Goal: Task Accomplishment & Management: Manage account settings

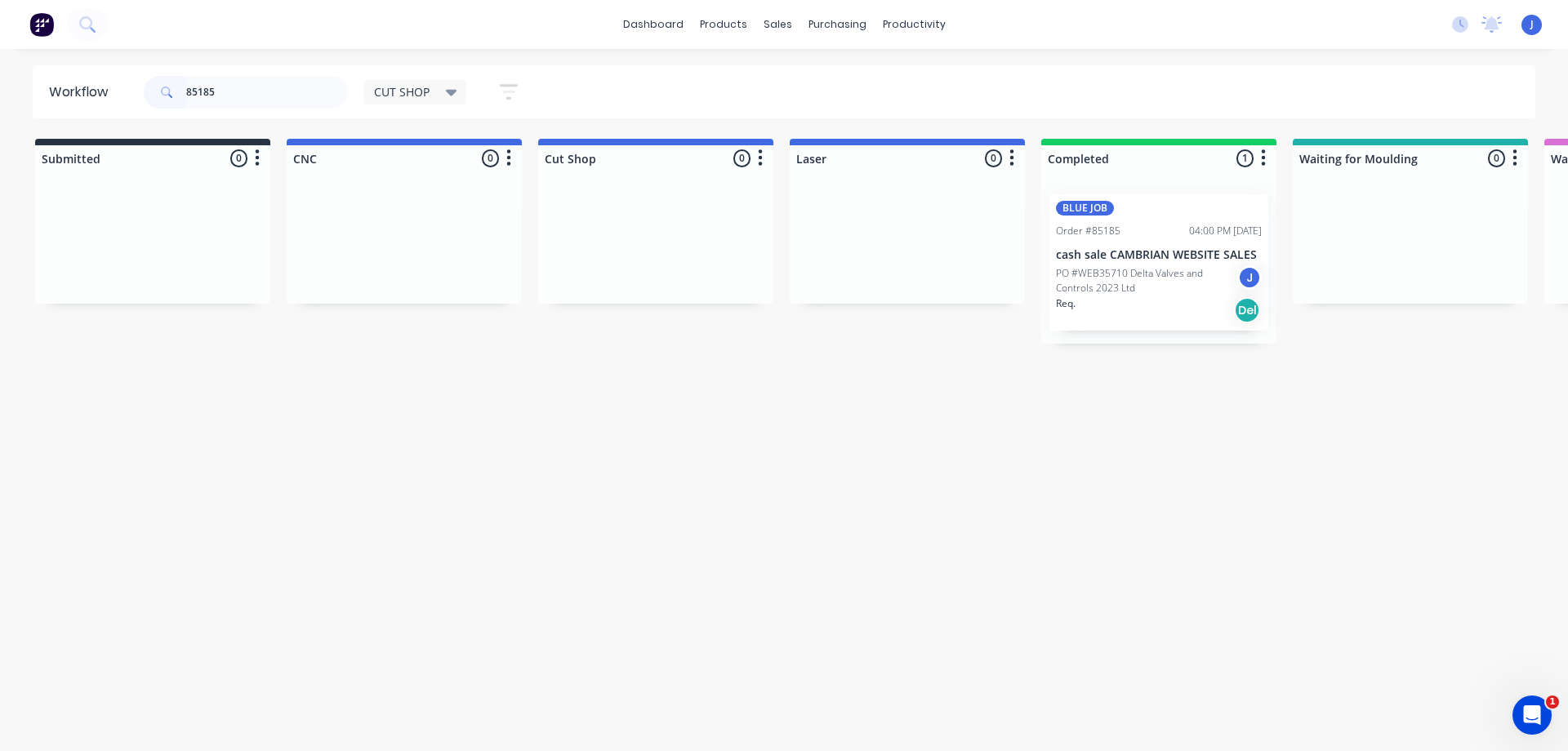
drag, startPoint x: 238, startPoint y: 87, endPoint x: 165, endPoint y: 101, distance: 74.3
click at [127, 82] on header "Workflow 85185 CUT SHOP Save new view None edit CUT SHOP (Default) edit DISPATC…" at bounding box center [784, 92] width 1503 height 53
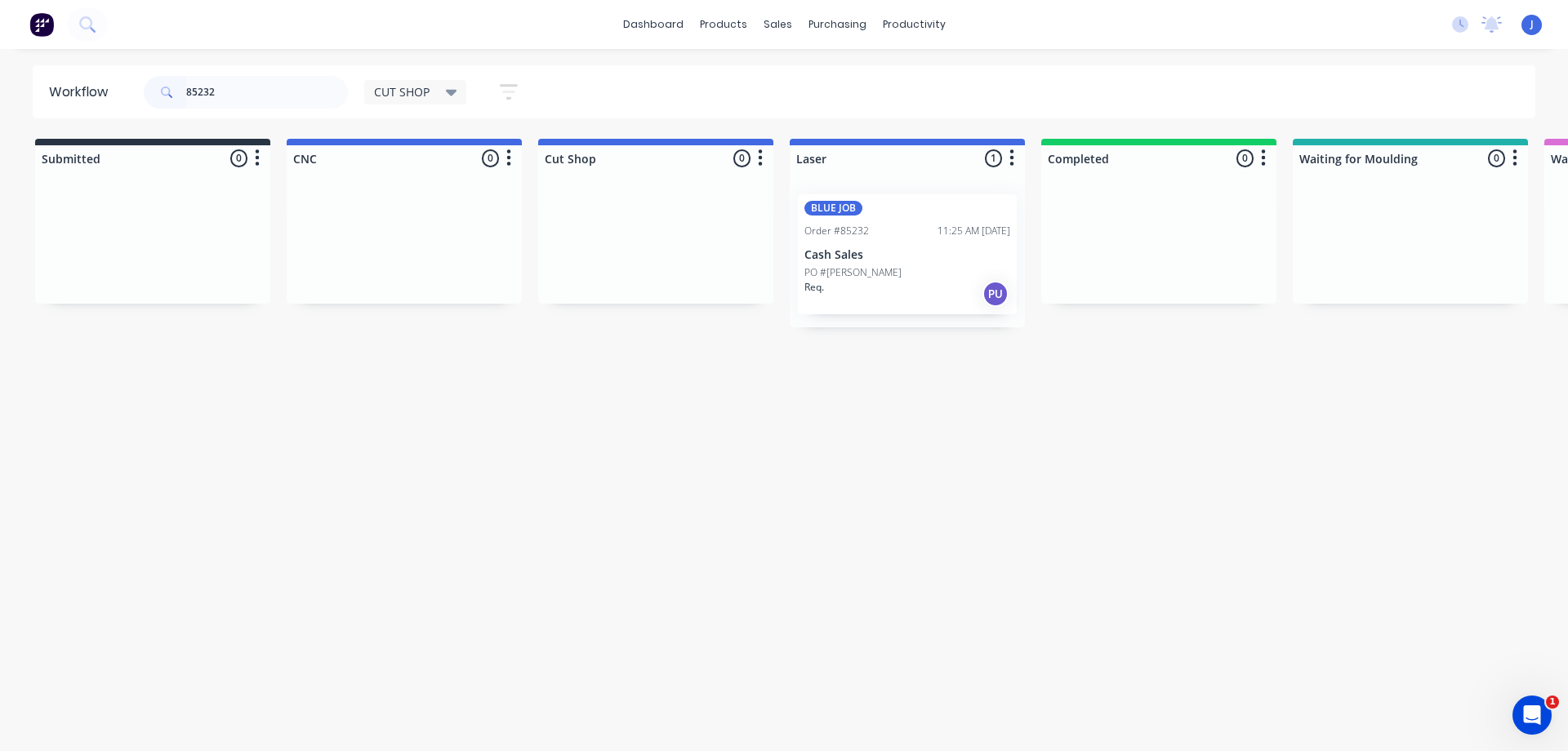
click at [867, 274] on p "PO #[PERSON_NAME]" at bounding box center [853, 272] width 97 height 14
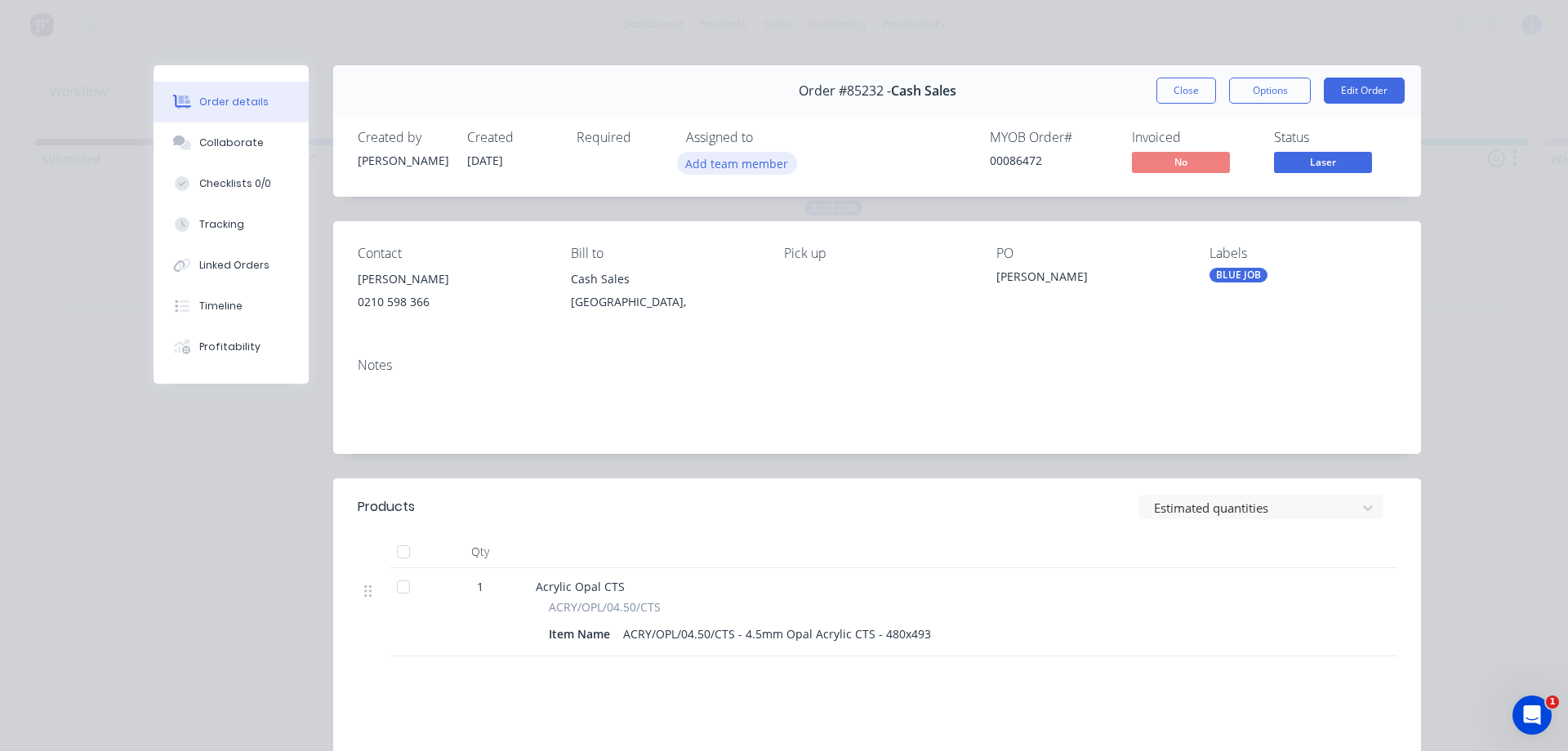
click at [742, 161] on button "Add team member" at bounding box center [737, 162] width 120 height 22
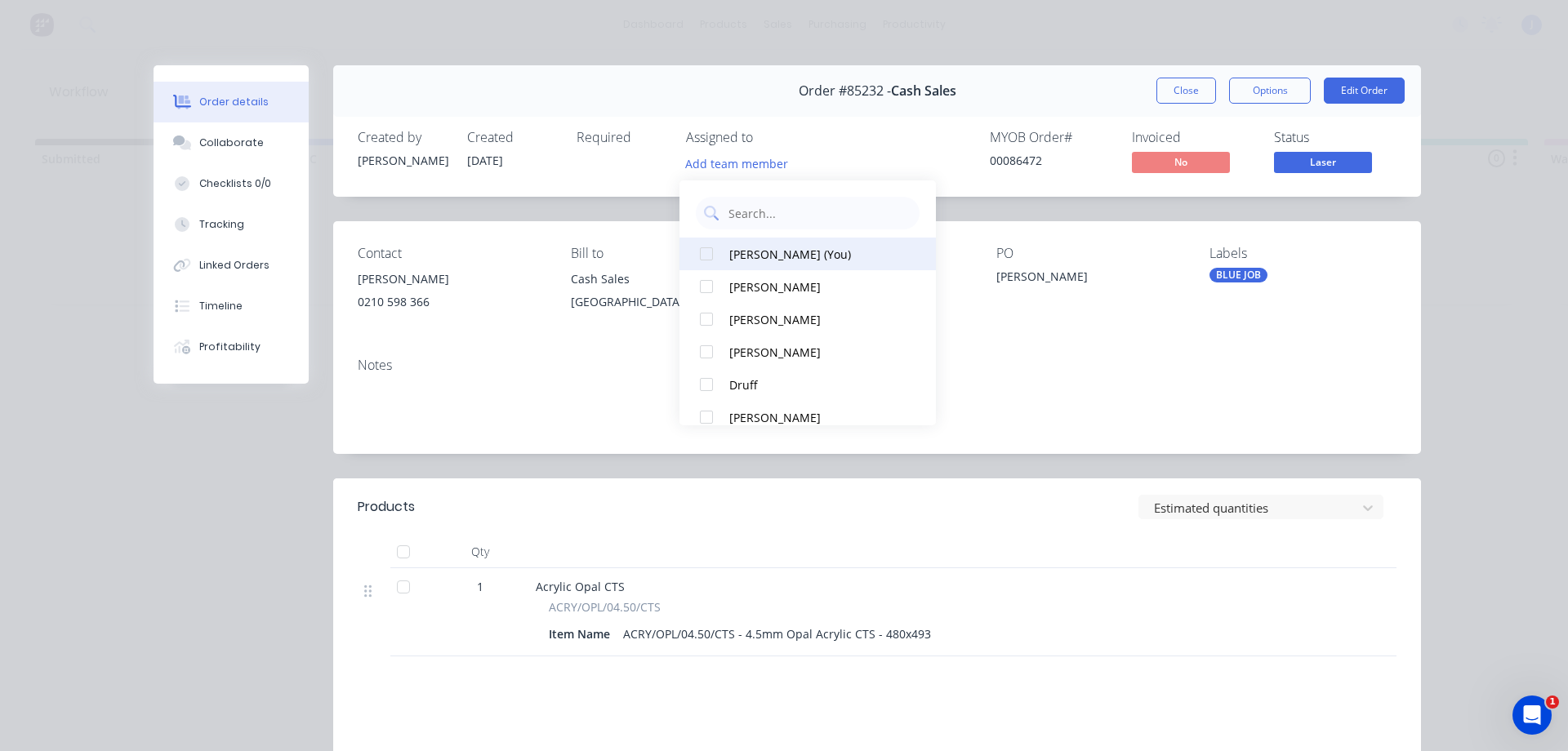
drag, startPoint x: 735, startPoint y: 254, endPoint x: 747, endPoint y: 249, distance: 13.0
click at [735, 254] on div "[PERSON_NAME] (You)" at bounding box center [815, 254] width 173 height 17
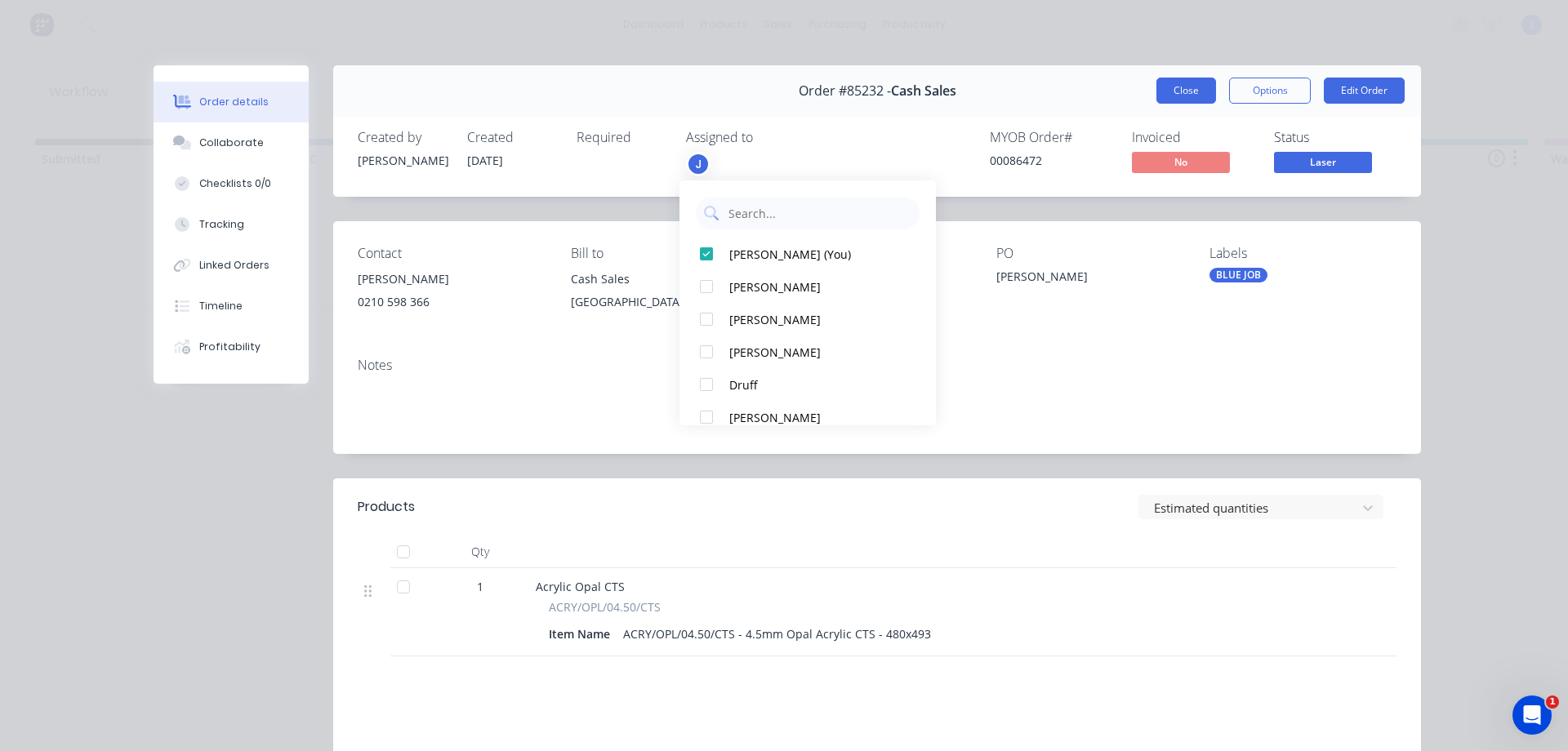
click at [1187, 100] on button "Close" at bounding box center [1186, 90] width 60 height 26
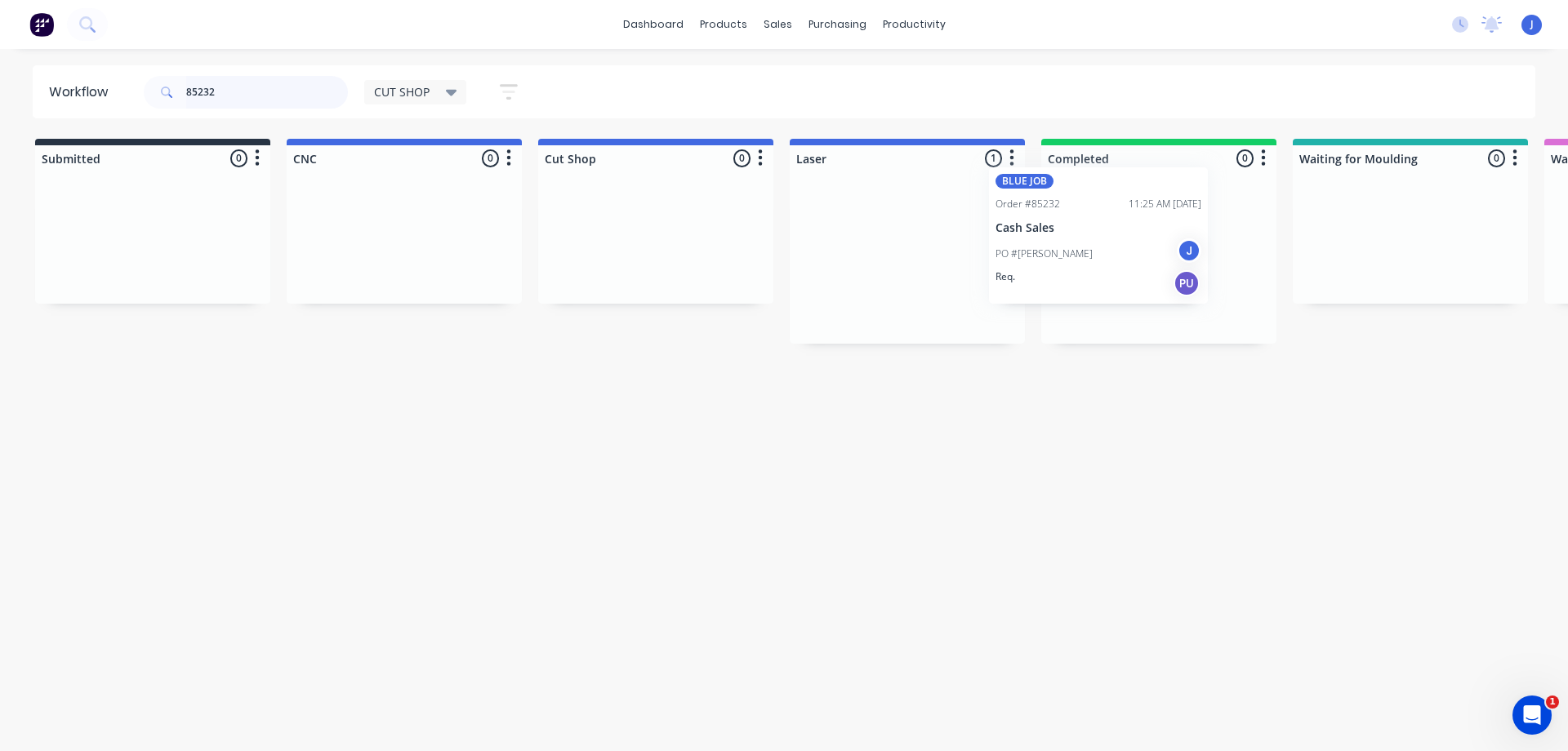
drag, startPoint x: 1035, startPoint y: 265, endPoint x: 1137, endPoint y: 240, distance: 105.0
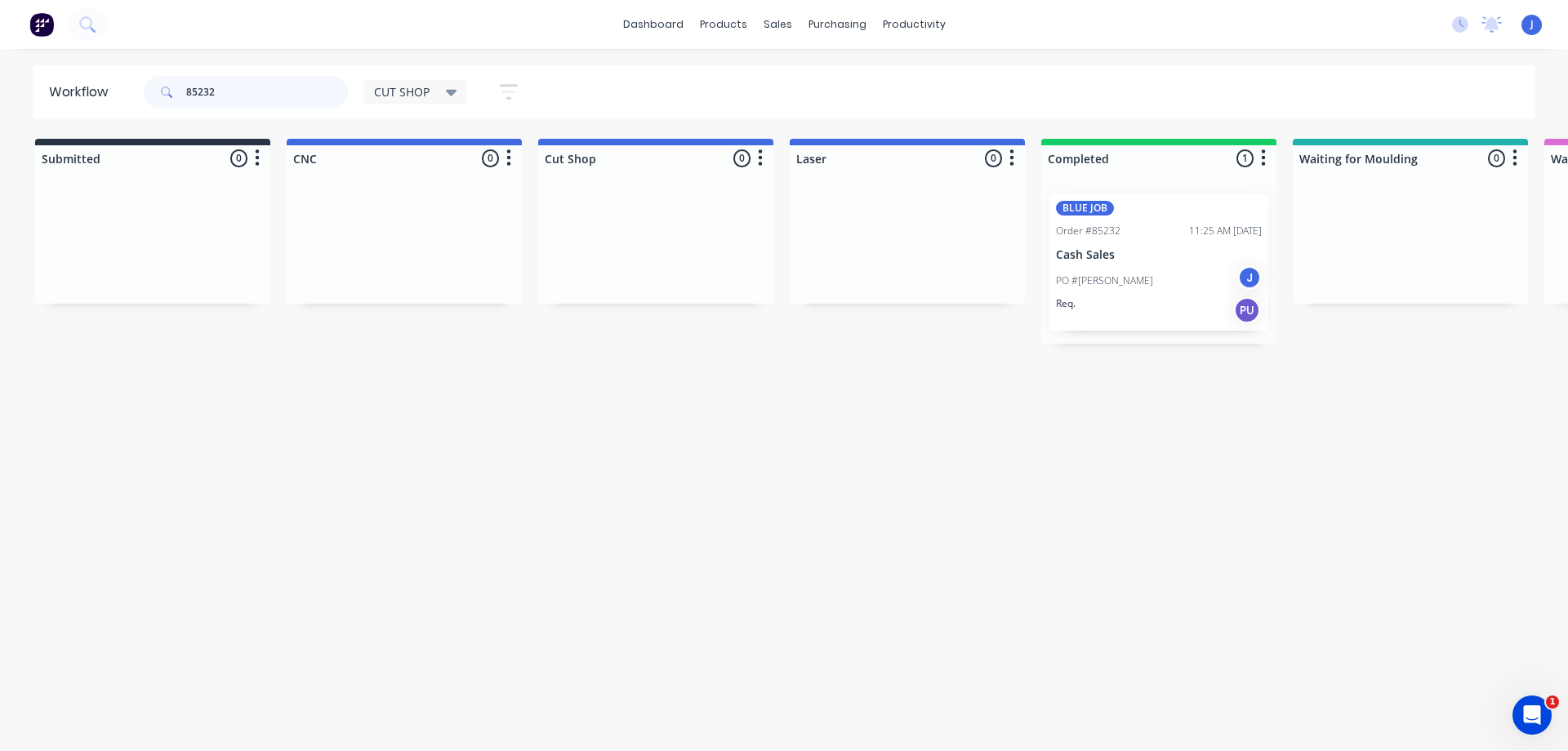
drag, startPoint x: 91, startPoint y: 111, endPoint x: 397, endPoint y: 154, distance: 309.0
click at [36, 116] on header "Workflow 85232 CUT SHOP Save new view None edit CUT SHOP (Default) edit DISPATC…" at bounding box center [784, 92] width 1503 height 53
type input "85246"
click at [865, 280] on div "Req. PU" at bounding box center [907, 294] width 206 height 28
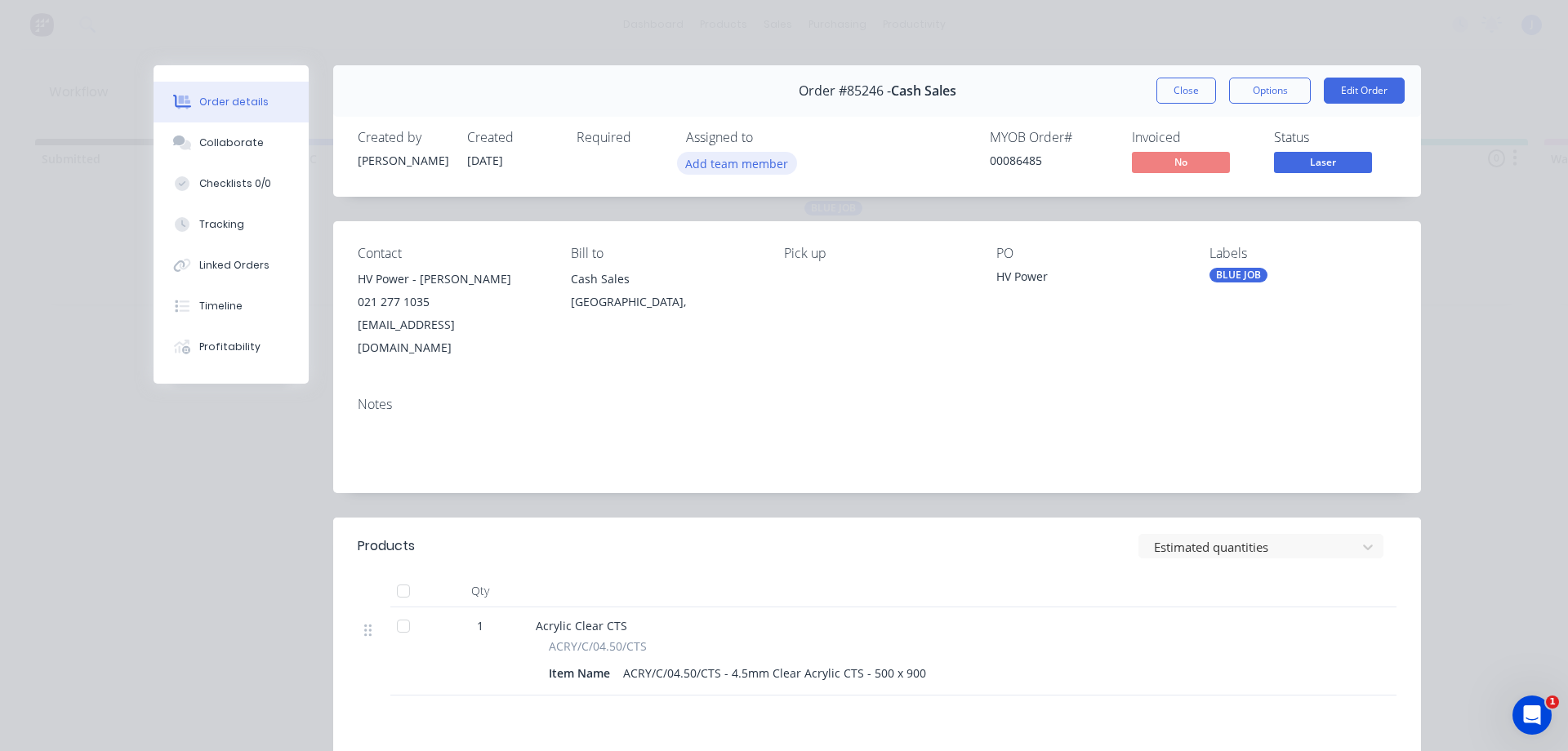
click at [751, 168] on button "Add team member" at bounding box center [737, 162] width 120 height 22
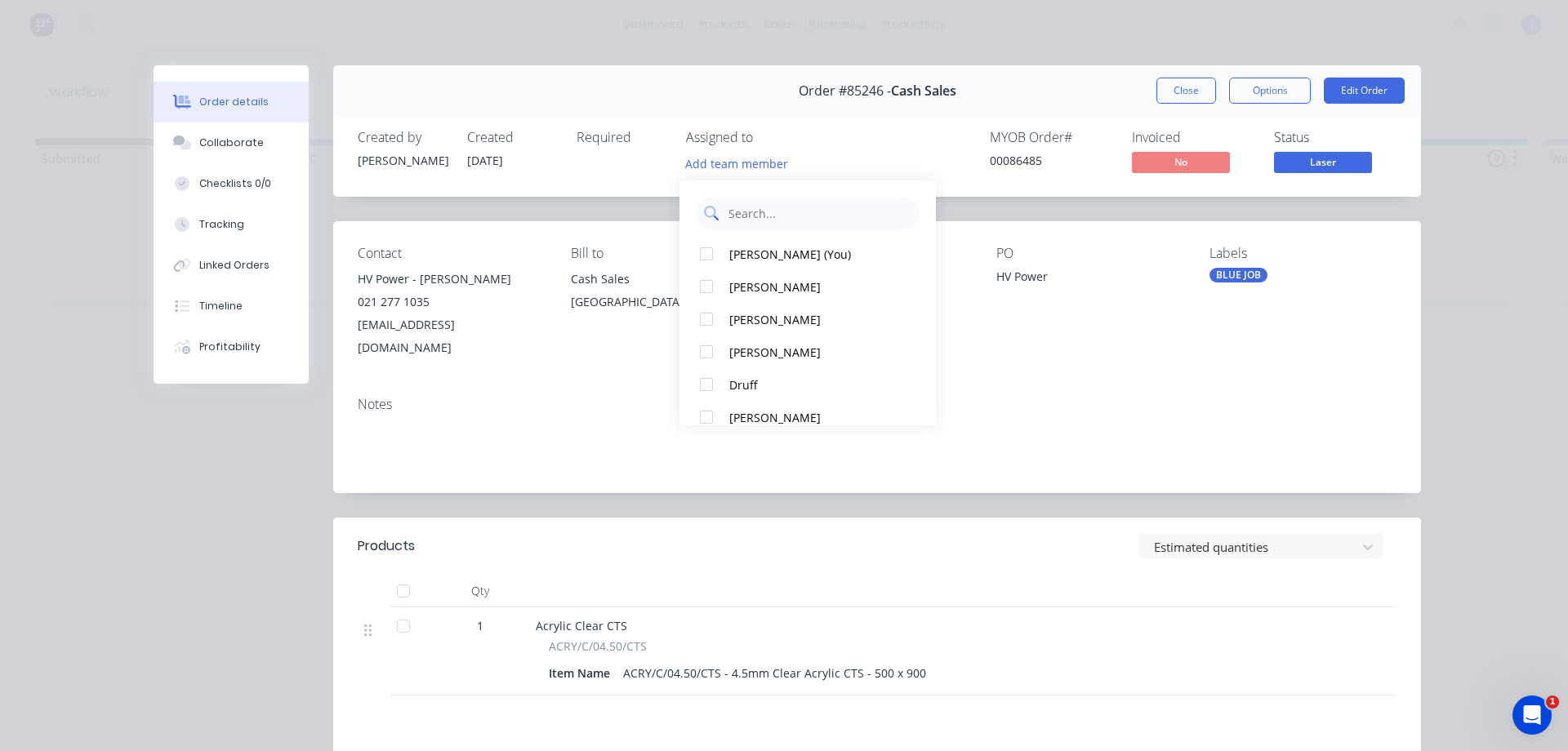
drag, startPoint x: 761, startPoint y: 244, endPoint x: 801, endPoint y: 227, distance: 43.5
click at [761, 244] on button "[PERSON_NAME] (You)" at bounding box center [807, 254] width 256 height 32
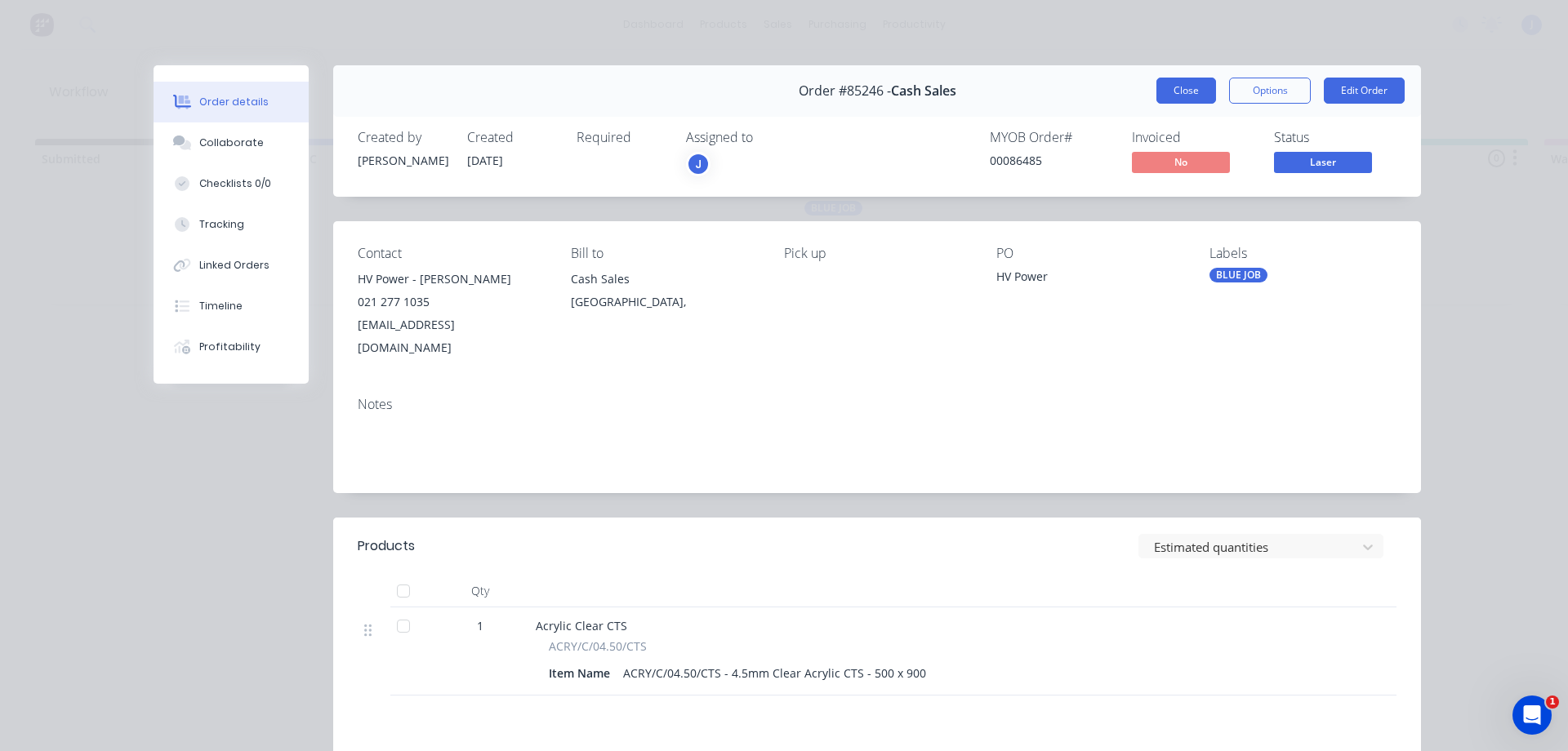
click at [1195, 102] on button "Close" at bounding box center [1186, 90] width 60 height 26
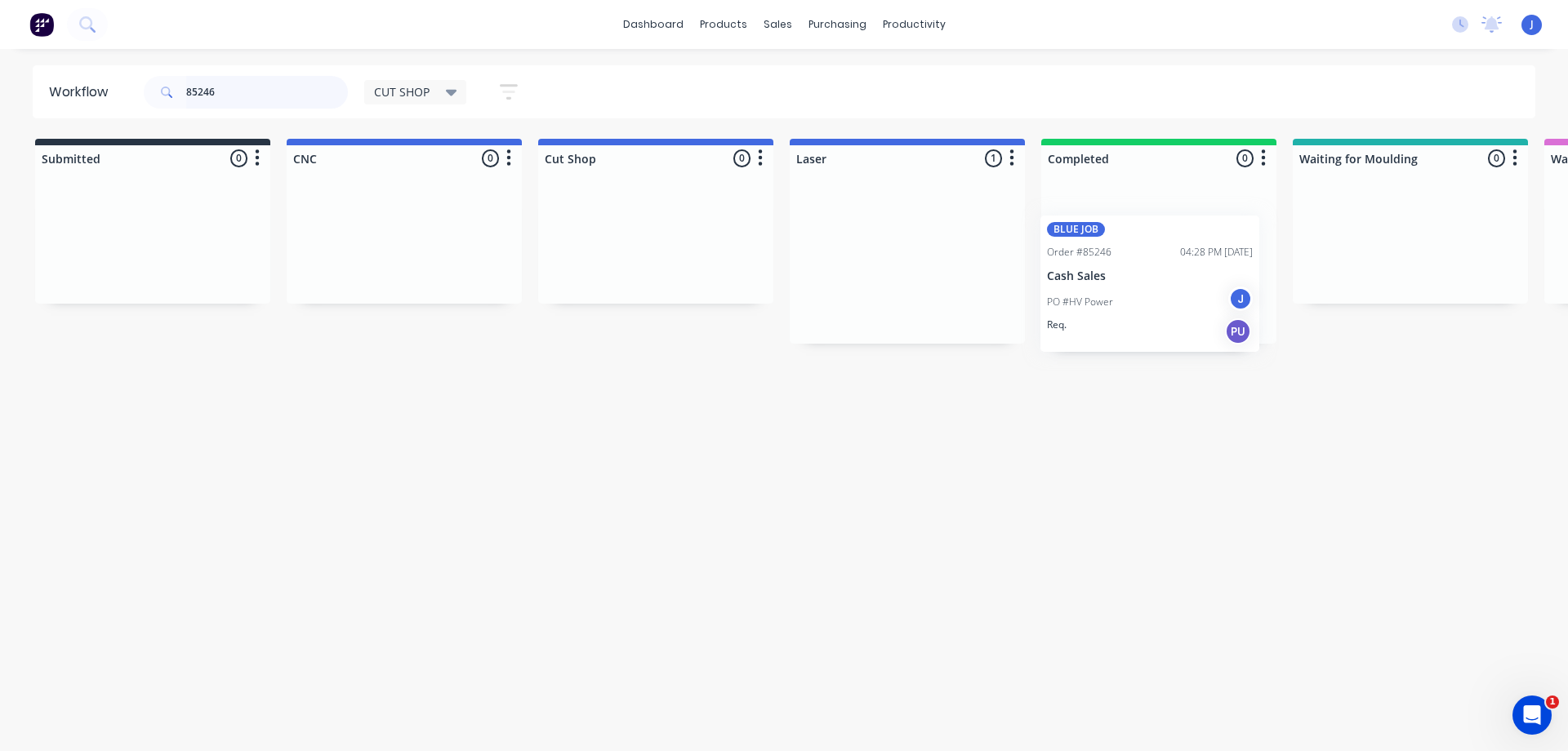
drag, startPoint x: 907, startPoint y: 236, endPoint x: 1162, endPoint y: 255, distance: 255.7
